Goal: Find specific page/section: Find specific page/section

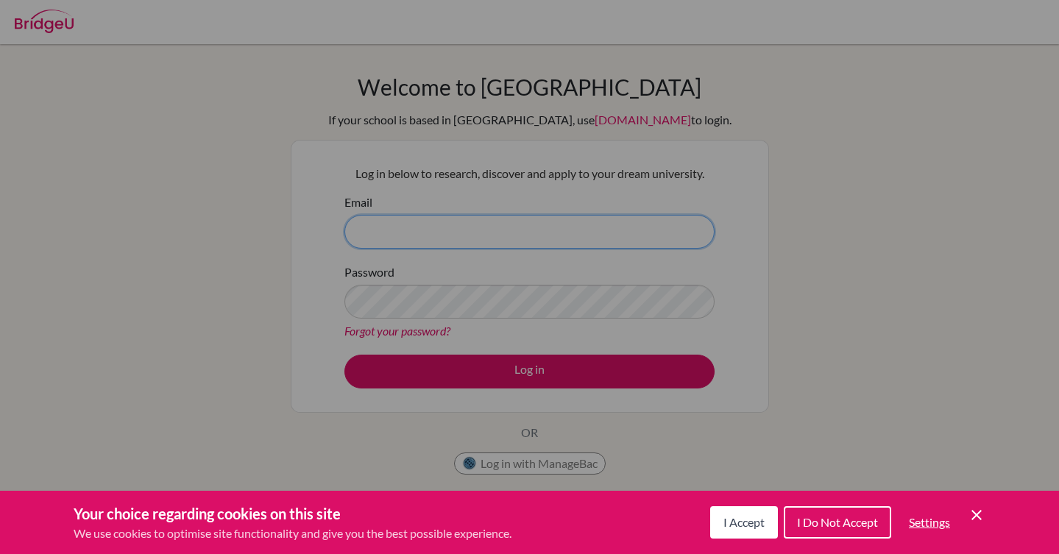
type input "william.nolan@bbis.de"
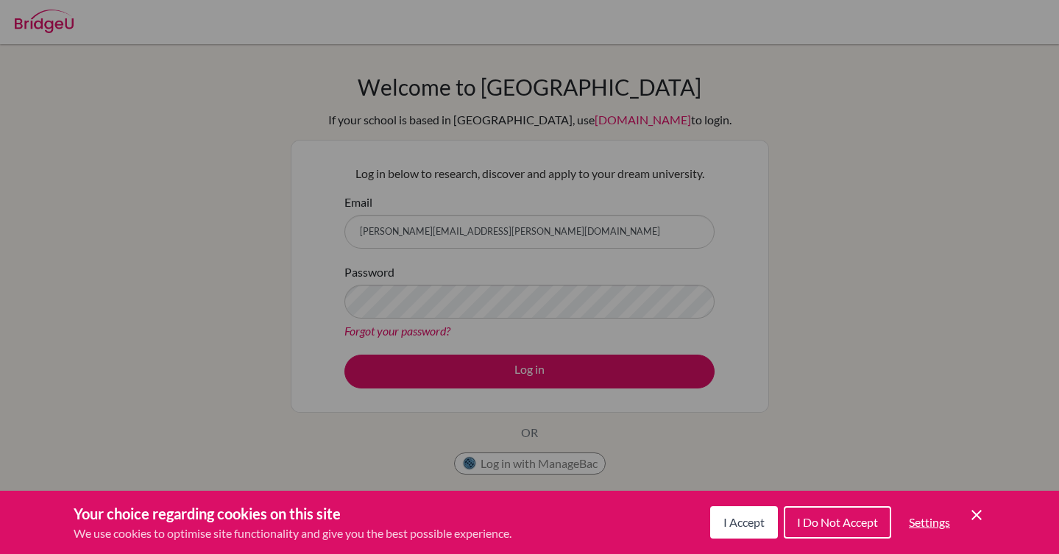
click at [808, 523] on span "I Do Not Accept" at bounding box center [837, 522] width 81 height 14
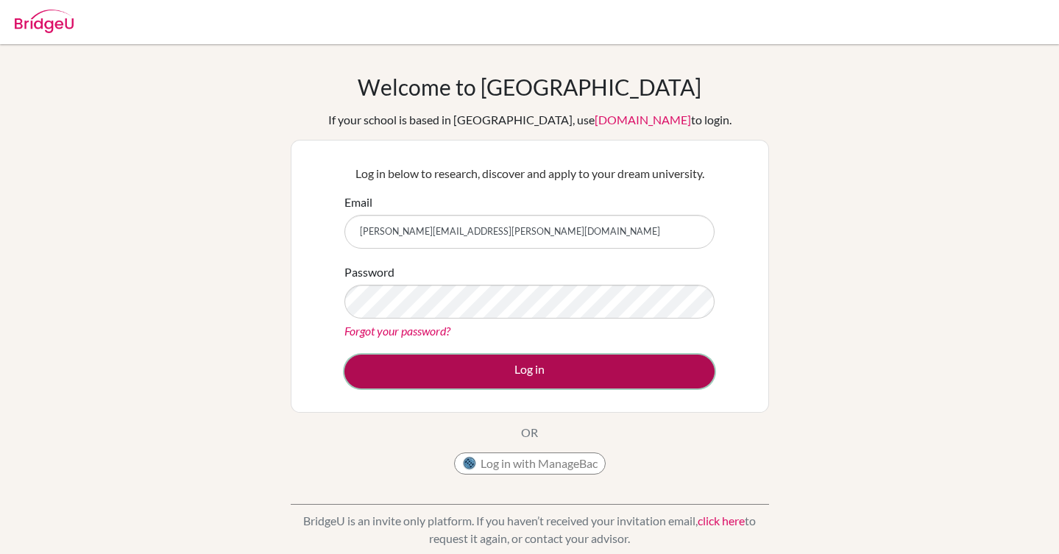
click at [609, 367] on button "Log in" at bounding box center [530, 372] width 370 height 34
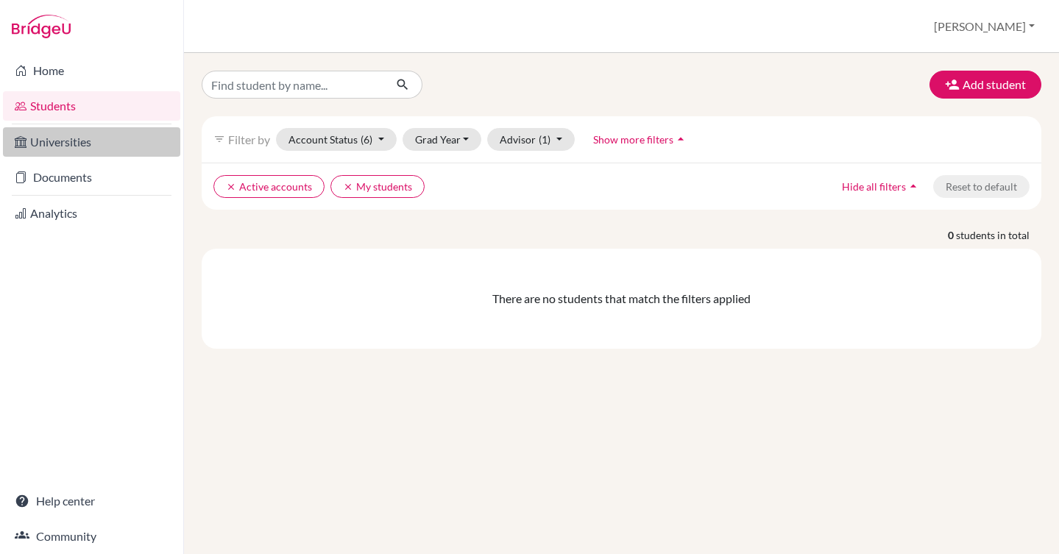
click at [47, 155] on link "Universities" at bounding box center [91, 141] width 177 height 29
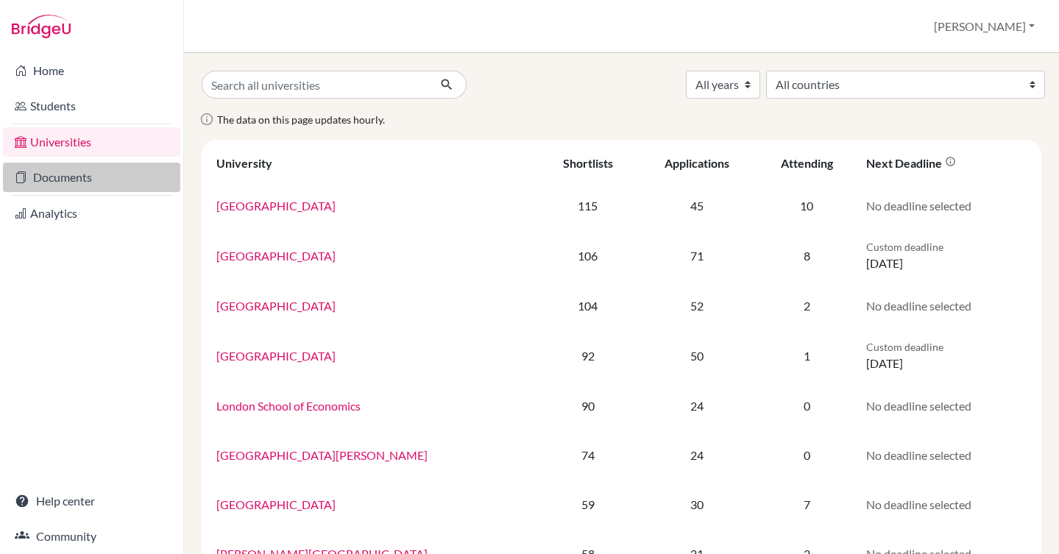
click at [55, 186] on link "Documents" at bounding box center [91, 177] width 177 height 29
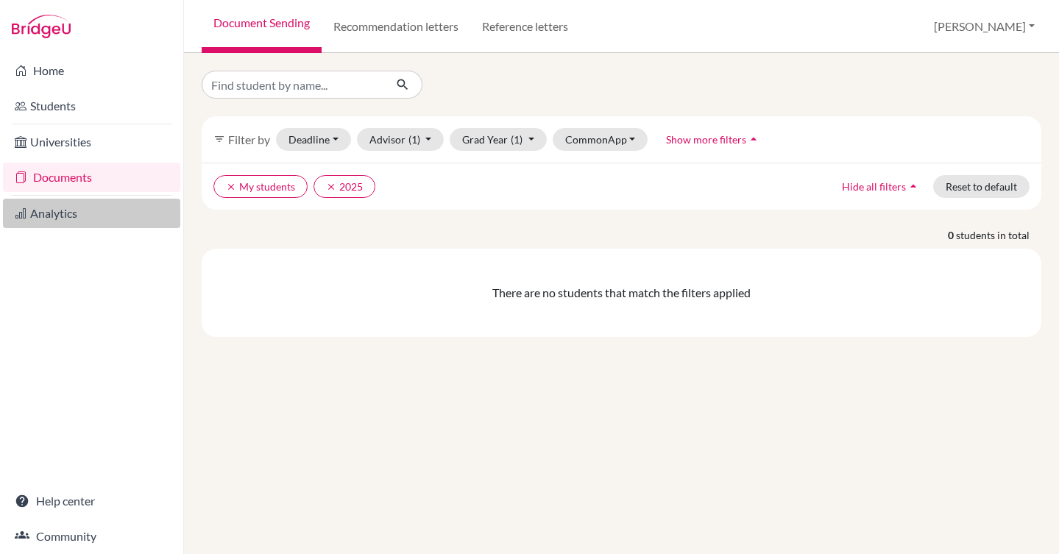
click at [60, 216] on link "Analytics" at bounding box center [91, 213] width 177 height 29
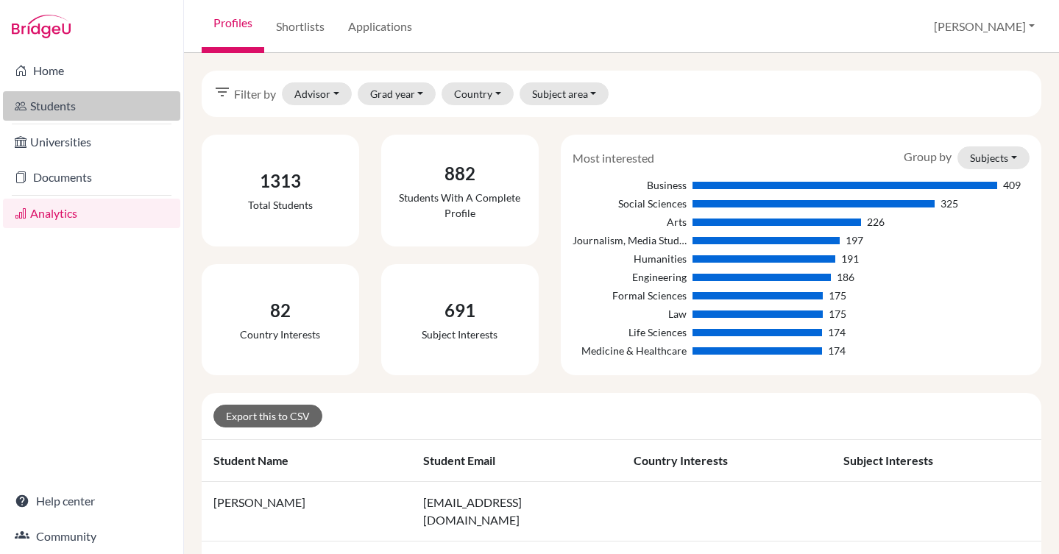
click at [72, 105] on link "Students" at bounding box center [91, 105] width 177 height 29
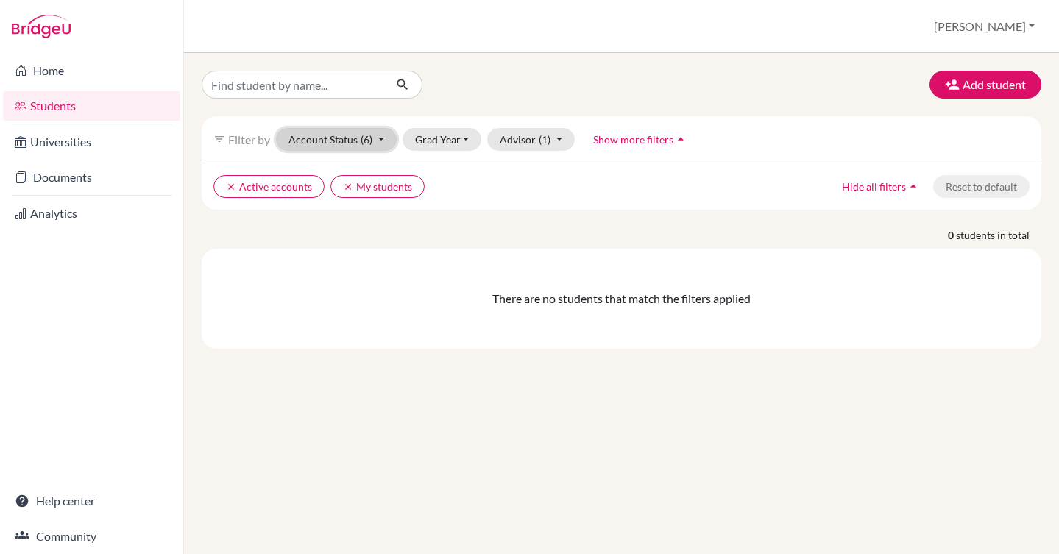
click at [328, 138] on button "Account Status (6)" at bounding box center [336, 139] width 121 height 23
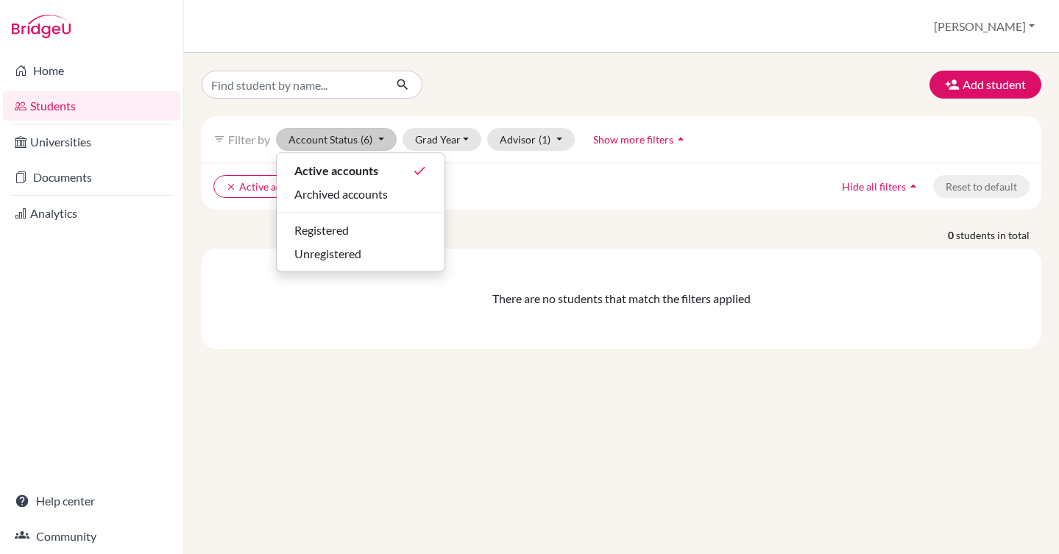
click at [388, 405] on div "Add student filter_list Filter by Account Status (6) Active accounts done Archi…" at bounding box center [621, 303] width 875 height 501
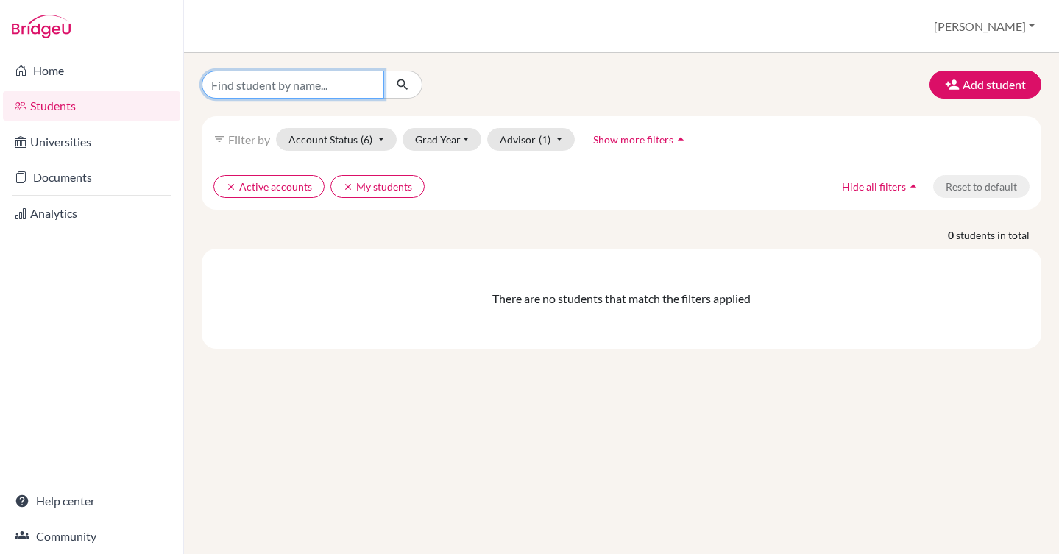
click at [334, 80] on input "Find student by name..." at bounding box center [293, 85] width 183 height 28
type input "[PERSON_NAME]"
click button "submit" at bounding box center [403, 85] width 39 height 28
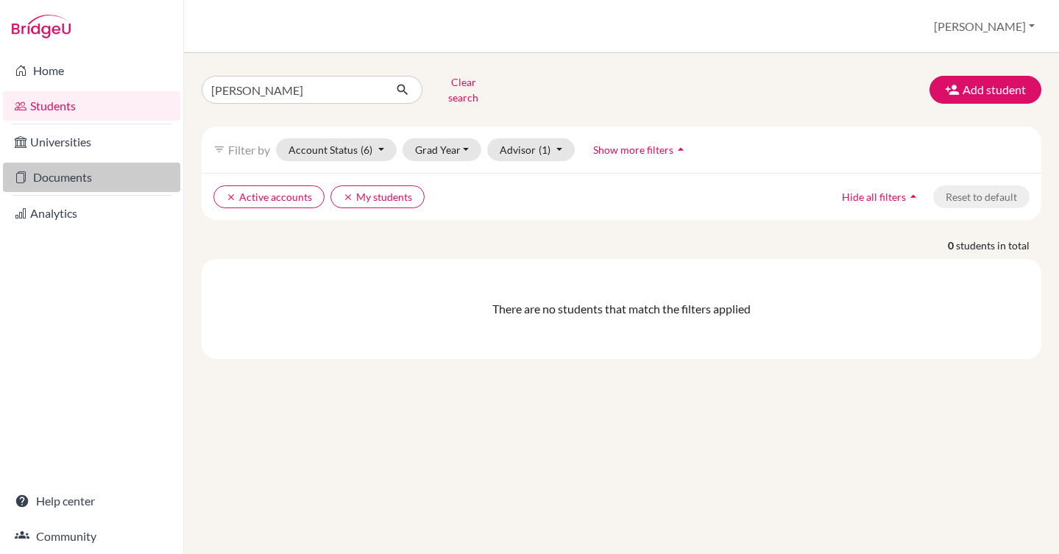
click at [69, 188] on link "Documents" at bounding box center [91, 177] width 177 height 29
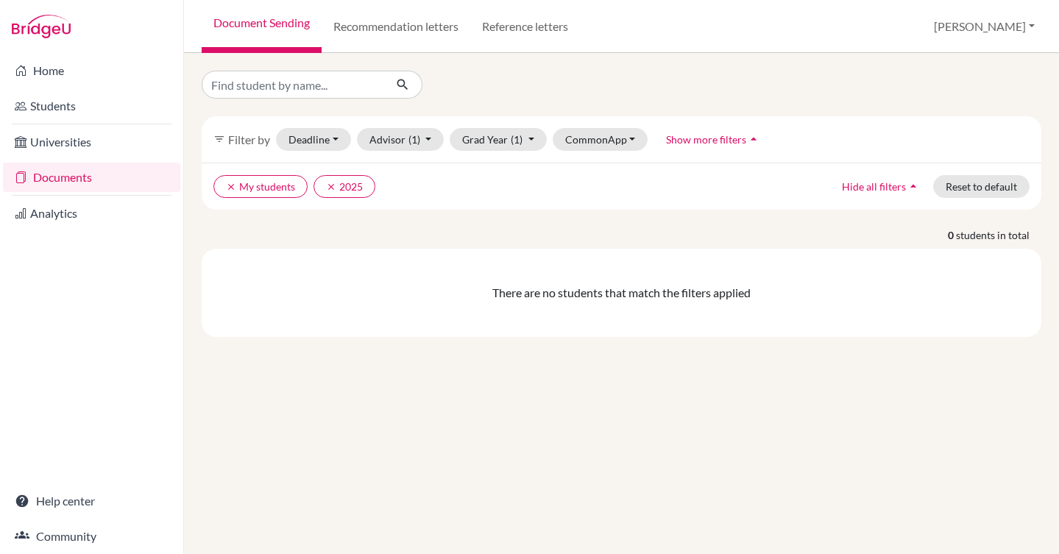
click at [57, 38] on img at bounding box center [41, 27] width 59 height 24
